Goal: Information Seeking & Learning: Learn about a topic

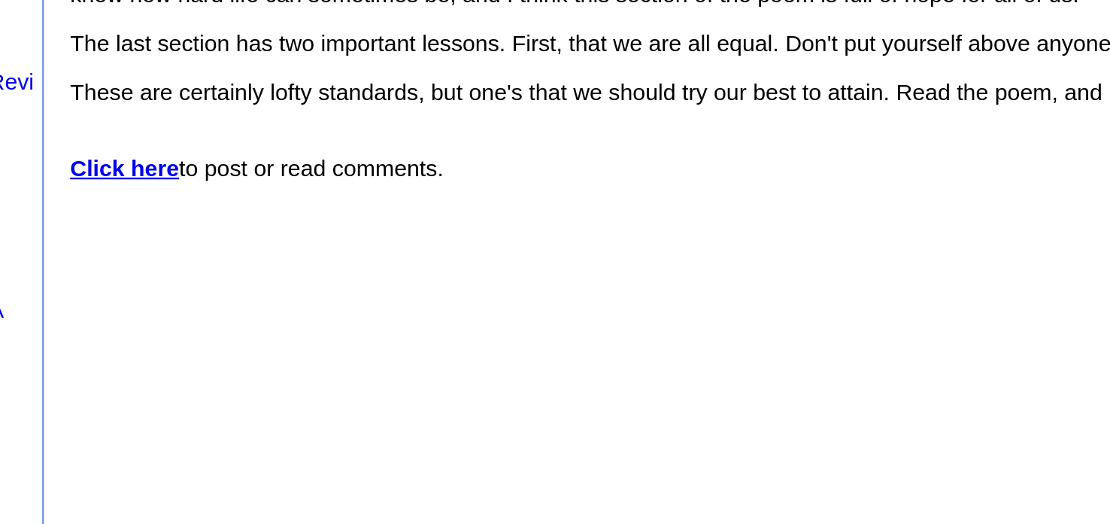
scroll to position [165, 0]
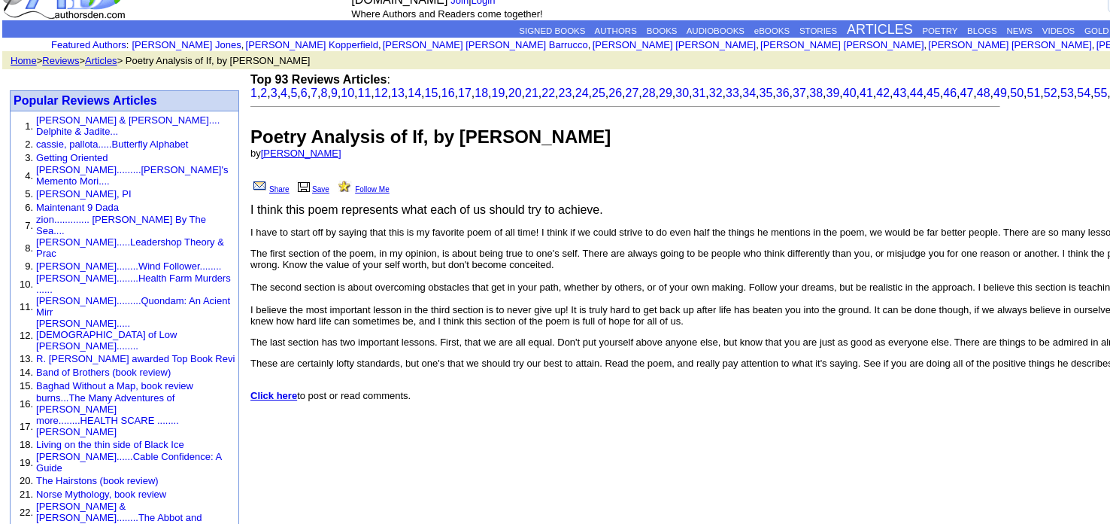
scroll to position [32, 0]
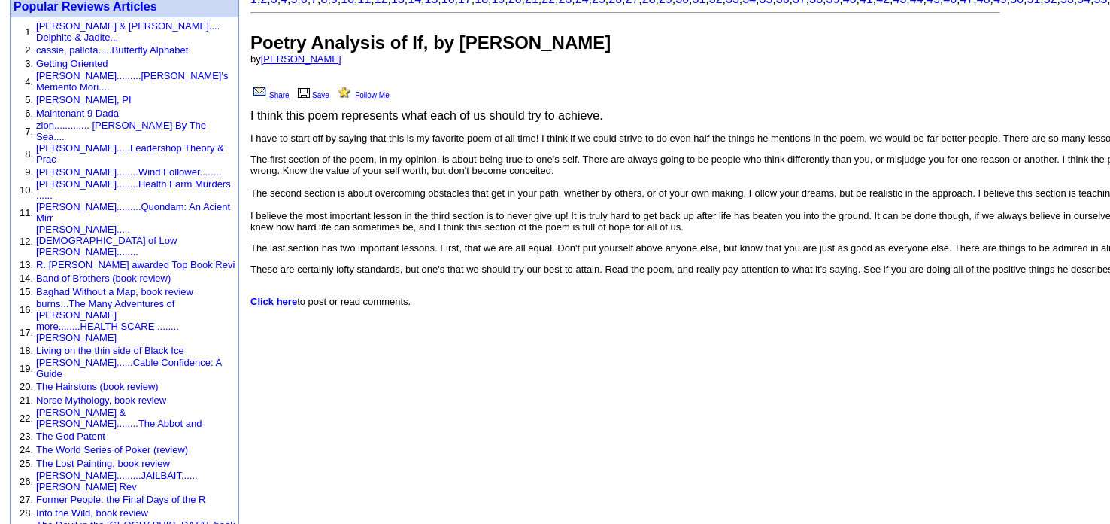
scroll to position [137, 0]
